Goal: Communication & Community: Ask a question

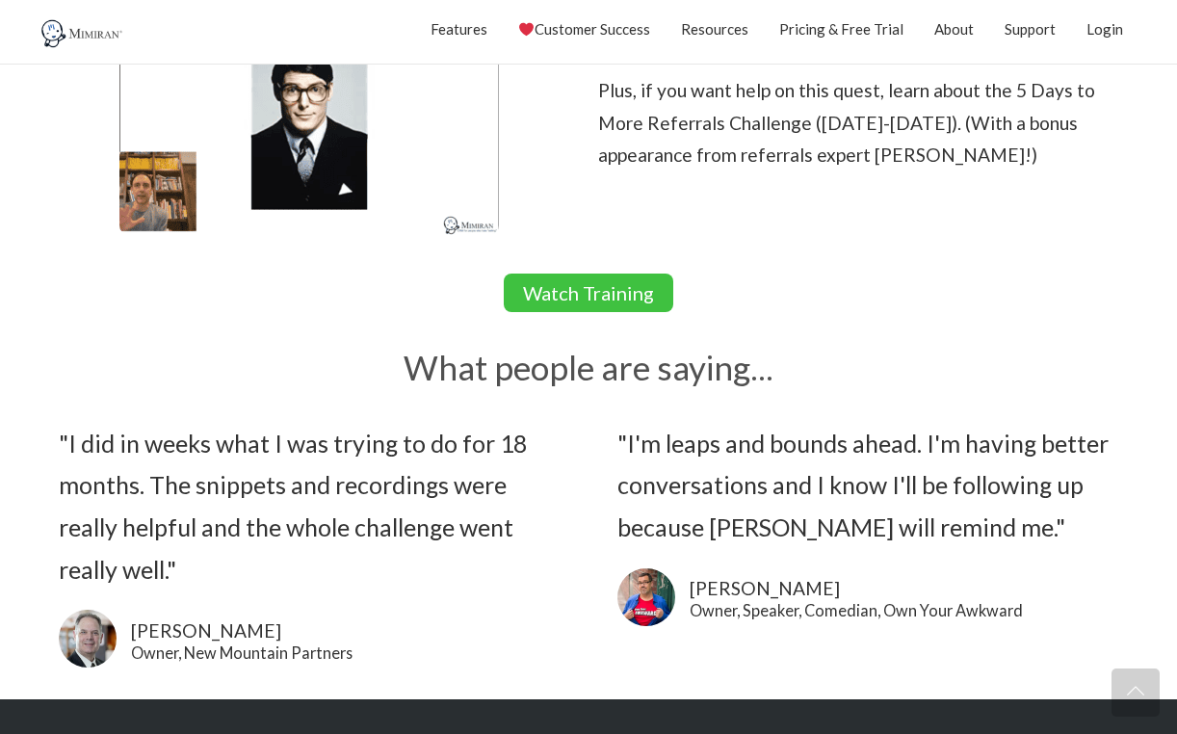
scroll to position [482, 0]
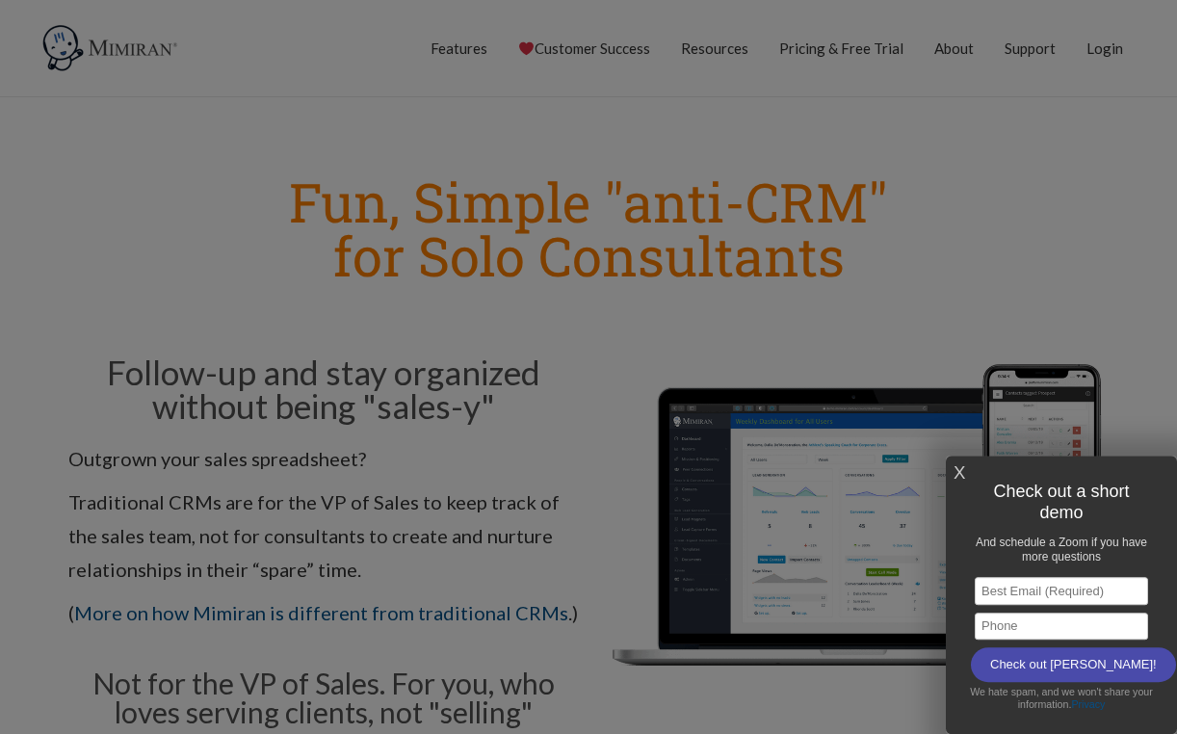
click at [959, 466] on link "X" at bounding box center [960, 473] width 12 height 32
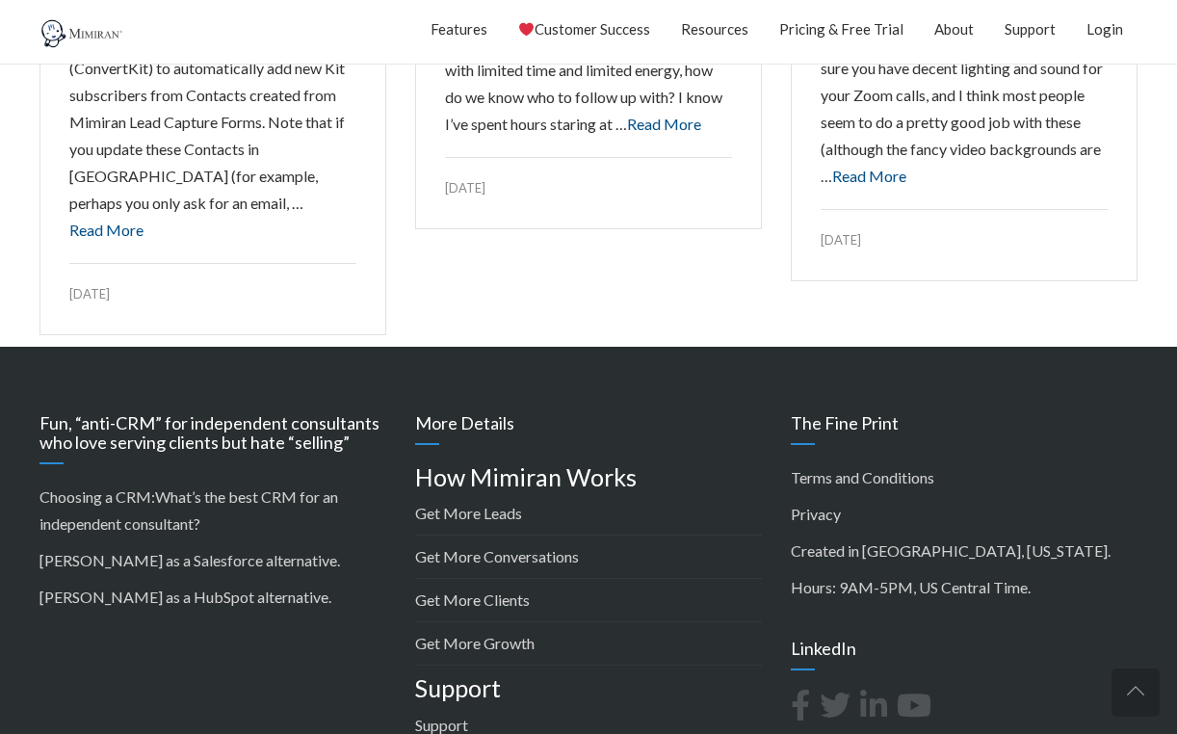
scroll to position [3093, 0]
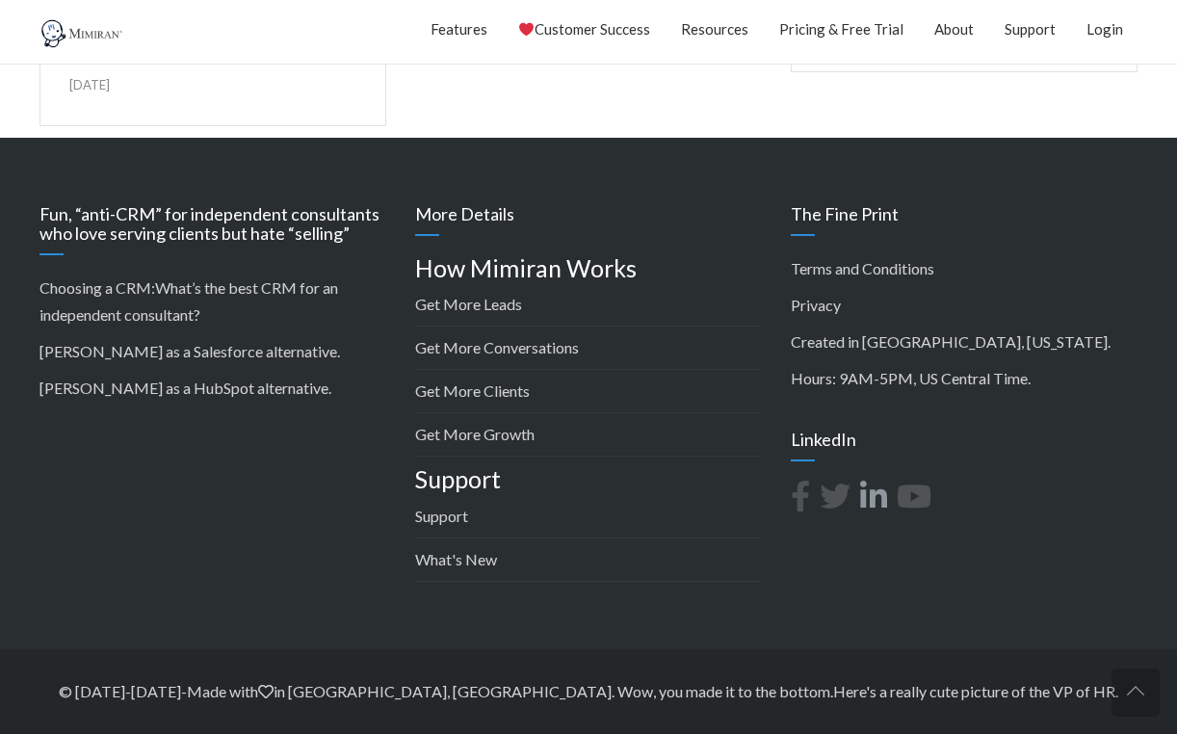
click at [878, 491] on icon at bounding box center [878, 501] width 37 height 40
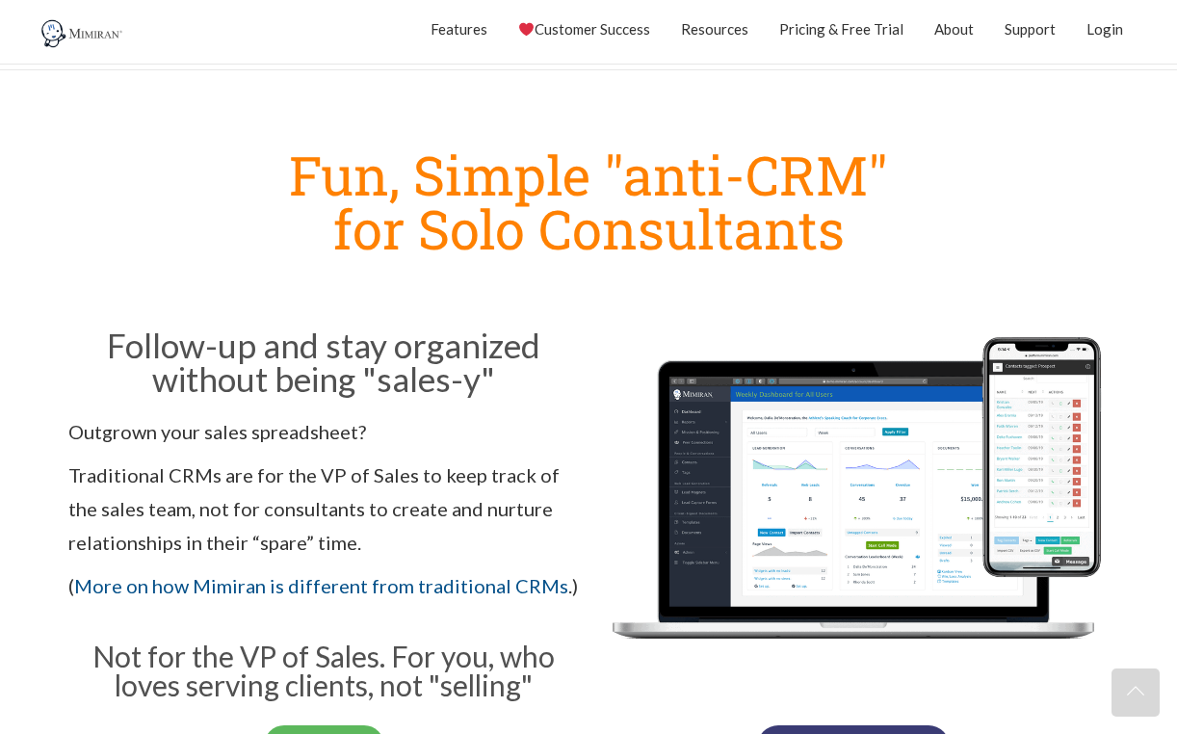
scroll to position [0, 0]
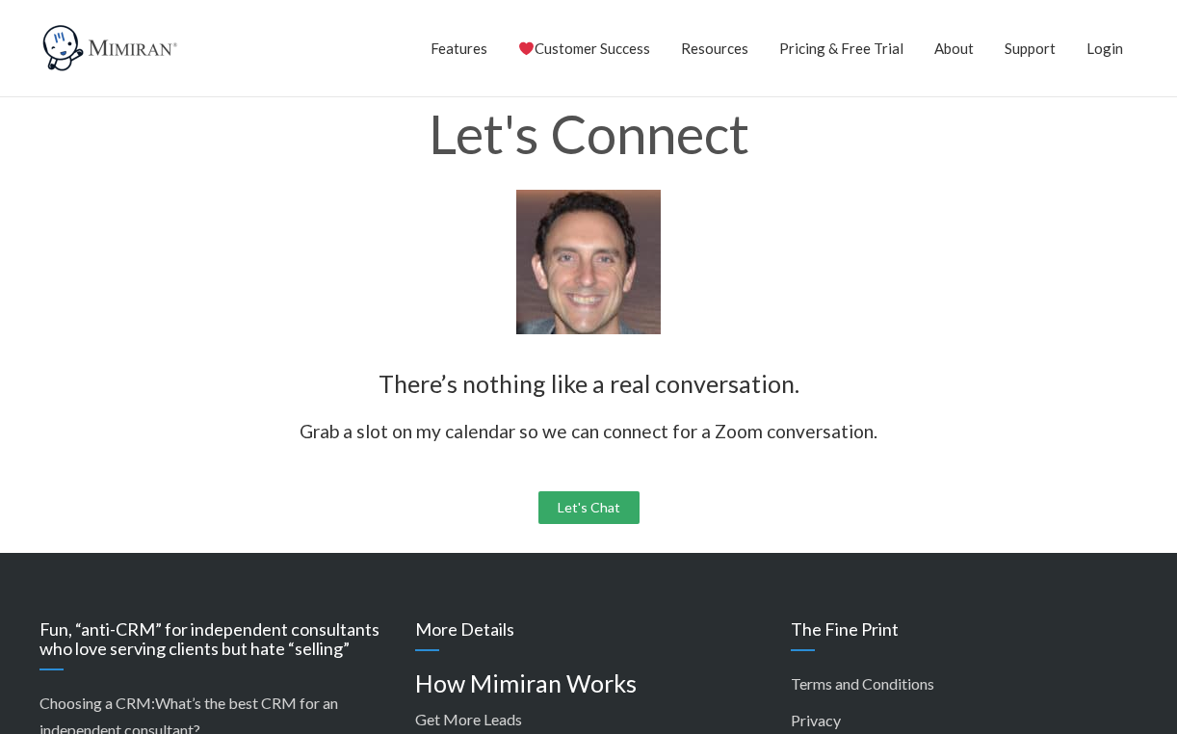
click at [596, 504] on link "Let's Chat" at bounding box center [588, 507] width 101 height 33
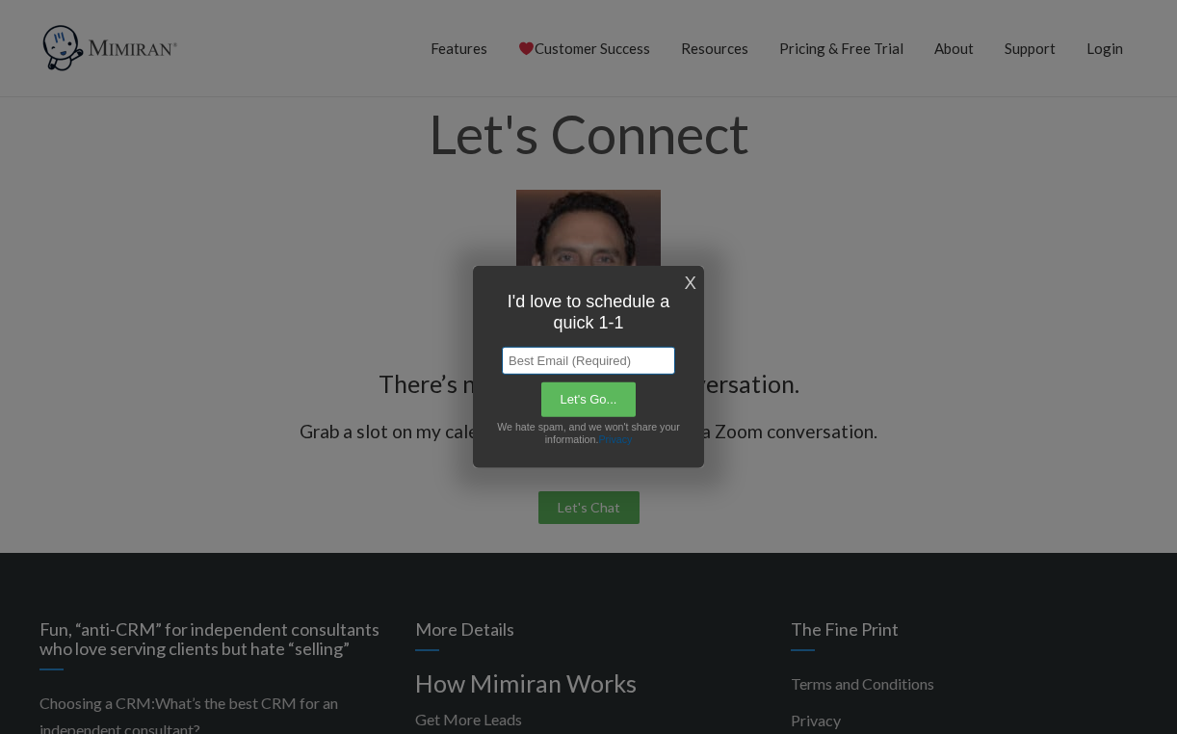
click at [580, 359] on input "text" at bounding box center [588, 361] width 173 height 28
type input "[PERSON_NAME][EMAIL_ADDRESS][DOMAIN_NAME]"
click at [578, 404] on input "Let's Go..." at bounding box center [588, 399] width 97 height 37
